Goal: Task Accomplishment & Management: Use online tool/utility

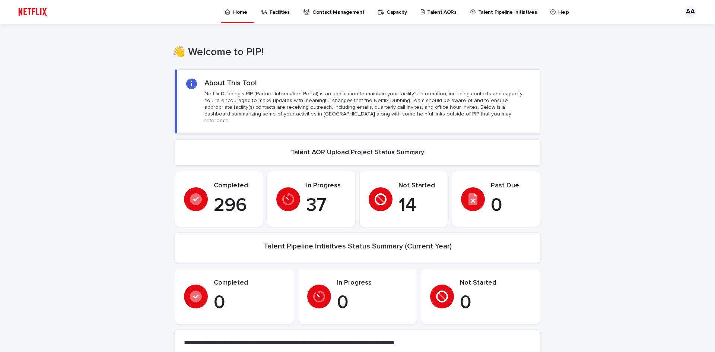
click at [420, 8] on div "Talent AORs" at bounding box center [440, 8] width 40 height 16
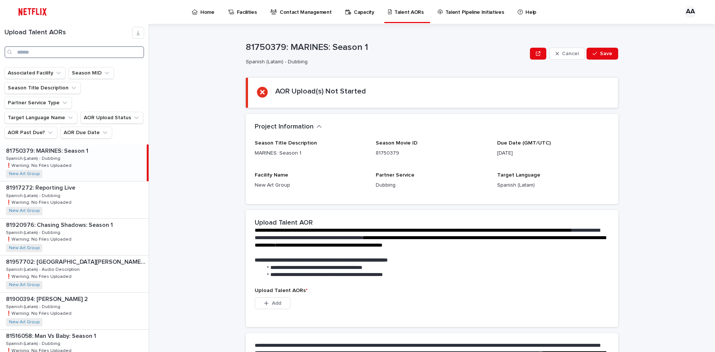
click at [120, 54] on input "Search" at bounding box center [74, 52] width 140 height 12
paste input "********"
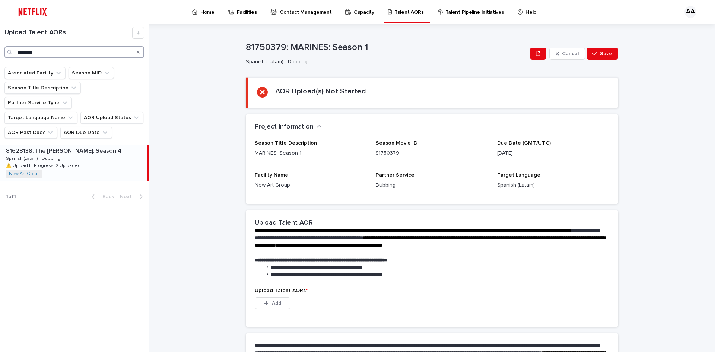
type input "********"
click at [78, 154] on div "81628138: The [PERSON_NAME]: Season 4 81628138: The [PERSON_NAME]: Season 4 Spa…" at bounding box center [73, 163] width 147 height 37
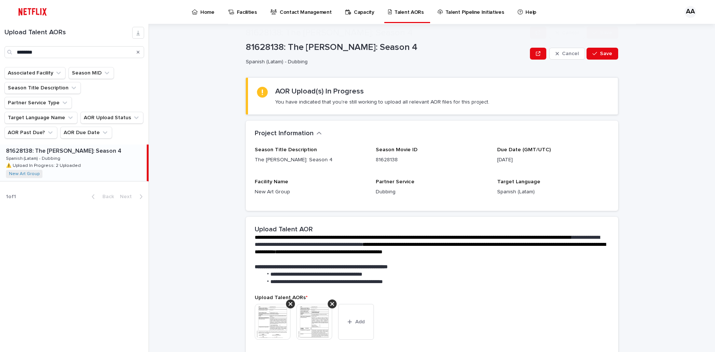
scroll to position [112, 0]
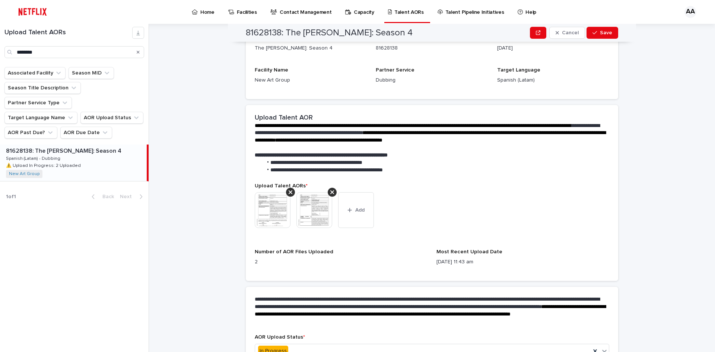
click at [313, 214] on img at bounding box center [314, 210] width 36 height 36
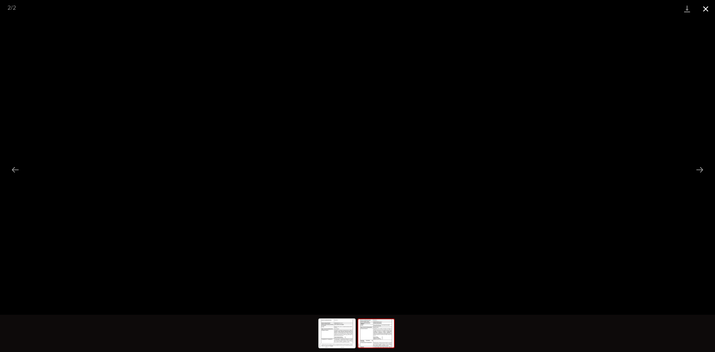
click at [704, 9] on button "Close gallery" at bounding box center [706, 9] width 19 height 18
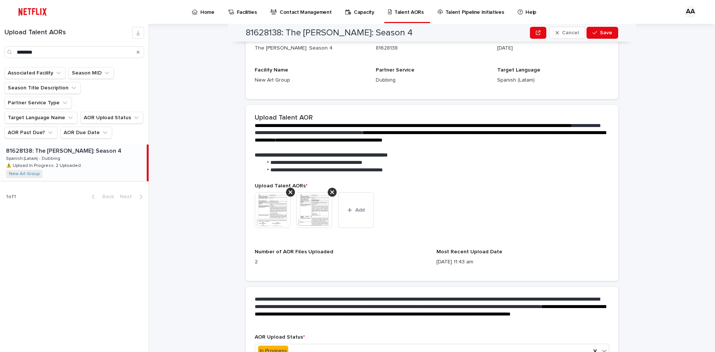
click at [269, 203] on img at bounding box center [273, 210] width 36 height 36
click at [269, 207] on body "Home Facilities Contact Management Capacity Talent AORs Talent Pipeline Initiat…" at bounding box center [357, 176] width 715 height 352
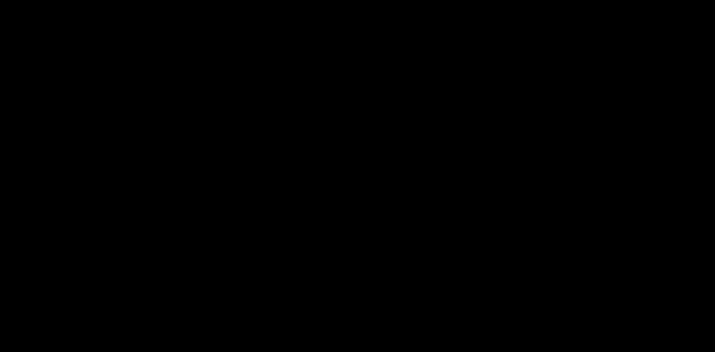
scroll to position [160, 0]
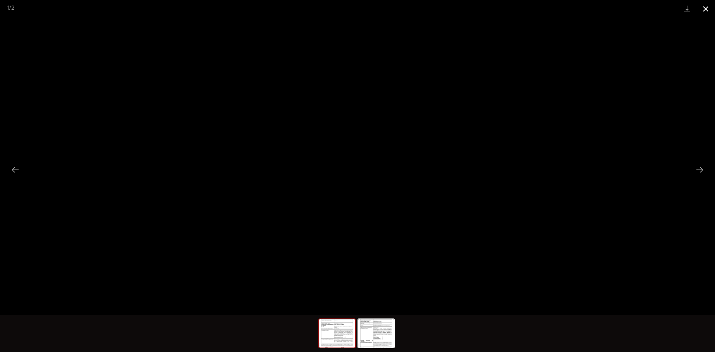
click at [703, 13] on button "Close gallery" at bounding box center [706, 9] width 19 height 18
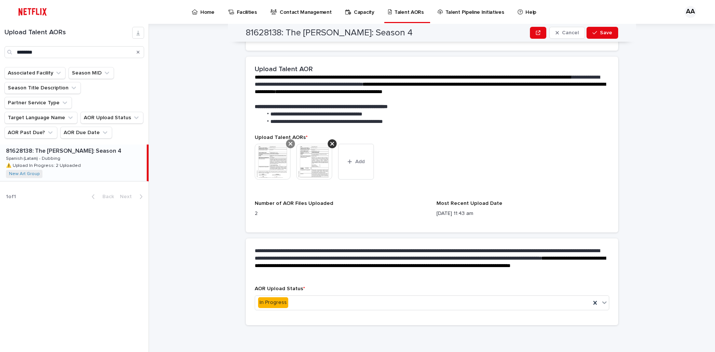
click at [286, 141] on div at bounding box center [290, 143] width 9 height 9
click at [289, 143] on icon at bounding box center [291, 144] width 4 height 4
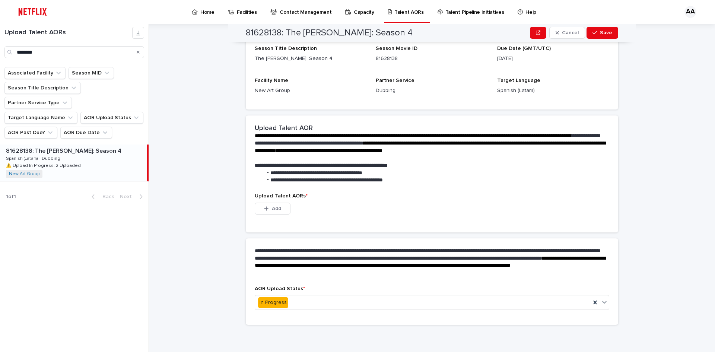
scroll to position [58, 0]
click at [273, 157] on p at bounding box center [431, 158] width 352 height 7
click at [272, 207] on span "Add" at bounding box center [276, 208] width 9 height 5
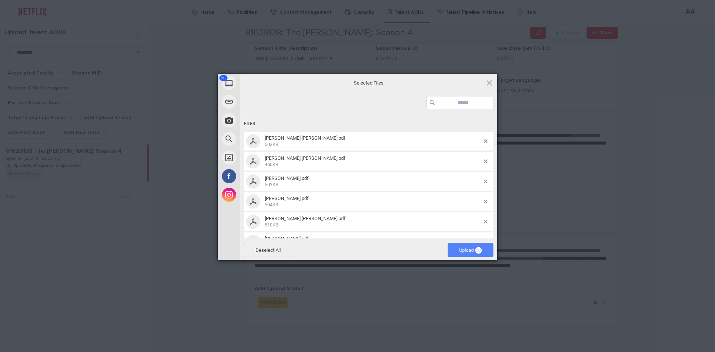
click at [469, 247] on span "Upload 50" at bounding box center [470, 250] width 23 height 6
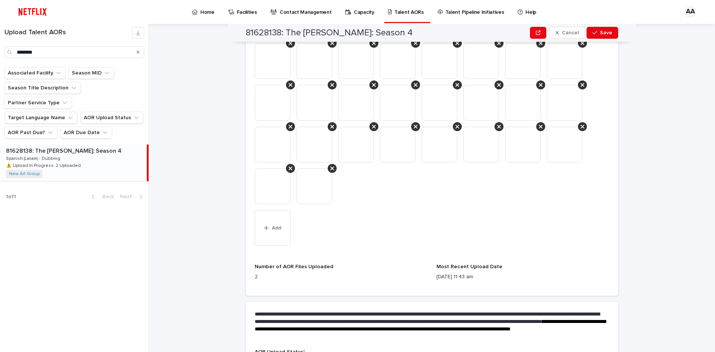
scroll to position [403, 0]
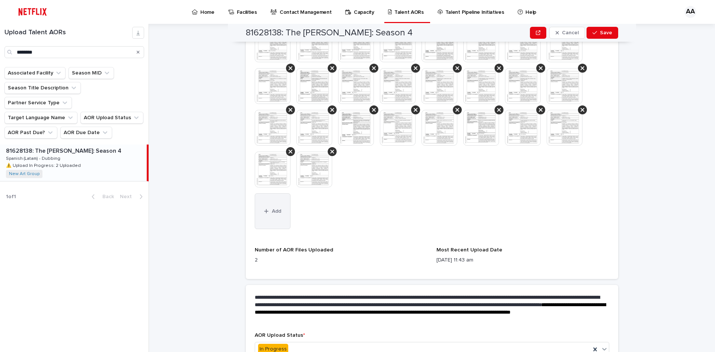
click at [273, 212] on span "Add" at bounding box center [276, 211] width 9 height 5
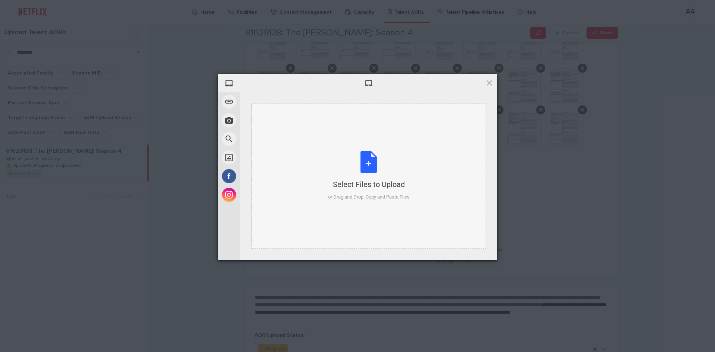
click at [415, 176] on div "Select Files to Upload or Drag and Drop, Copy and Paste Files" at bounding box center [368, 176] width 235 height 145
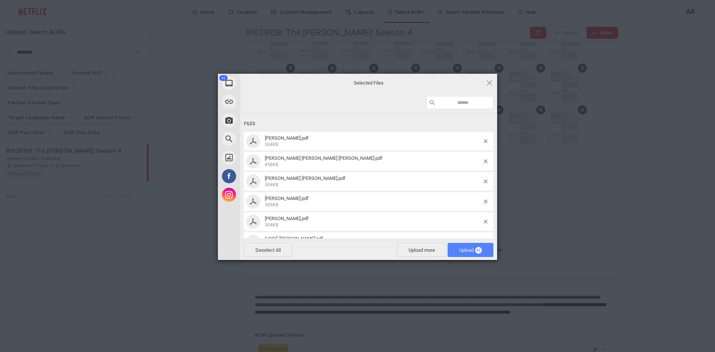
click at [471, 248] on span "Upload 42" at bounding box center [470, 250] width 23 height 6
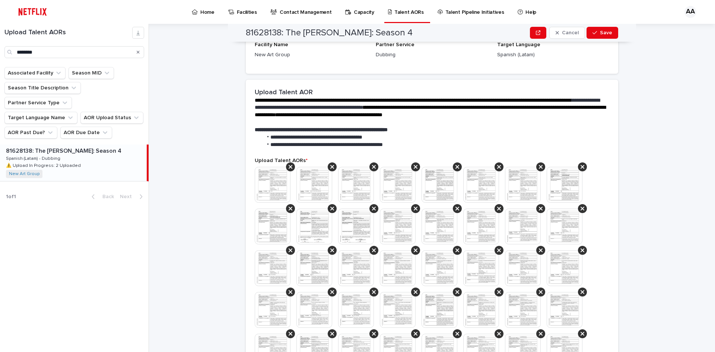
scroll to position [136, 0]
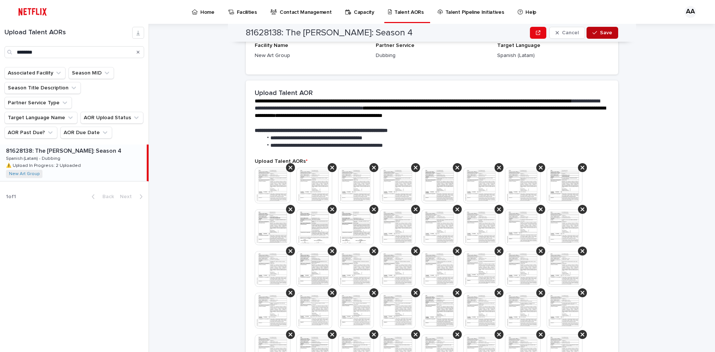
click at [609, 37] on button "Save" at bounding box center [603, 33] width 32 height 12
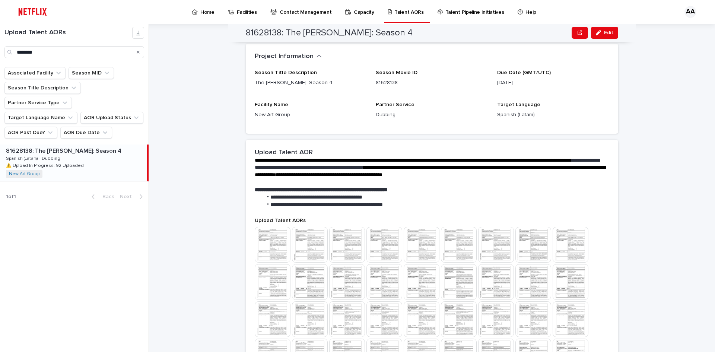
scroll to position [189, 0]
